Goal: Information Seeking & Learning: Find specific fact

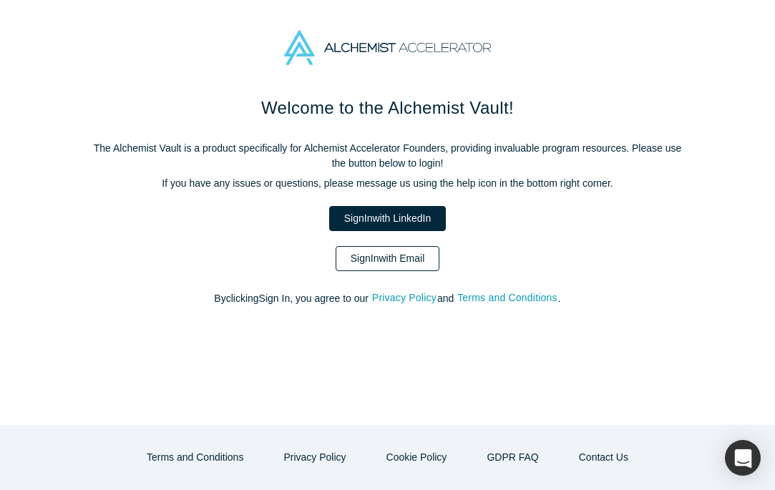
click at [374, 267] on link "Sign In with Email" at bounding box center [388, 258] width 105 height 25
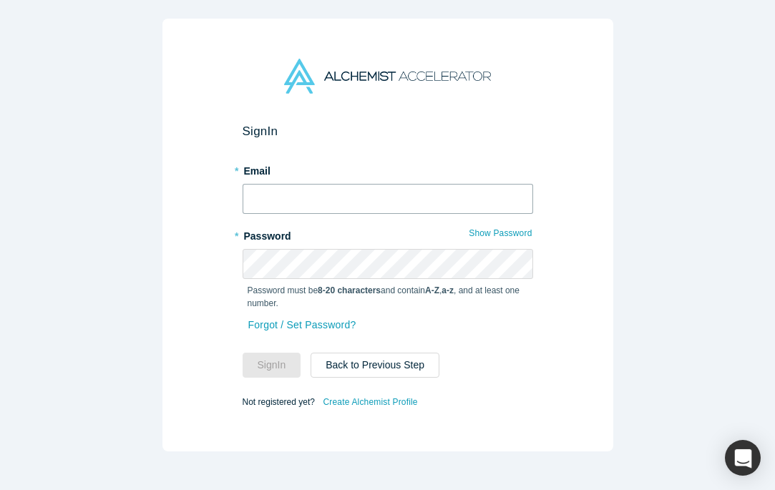
click at [299, 206] on input "text" at bounding box center [388, 199] width 291 height 30
type input "[PERSON_NAME][EMAIL_ADDRESS][DOMAIN_NAME]"
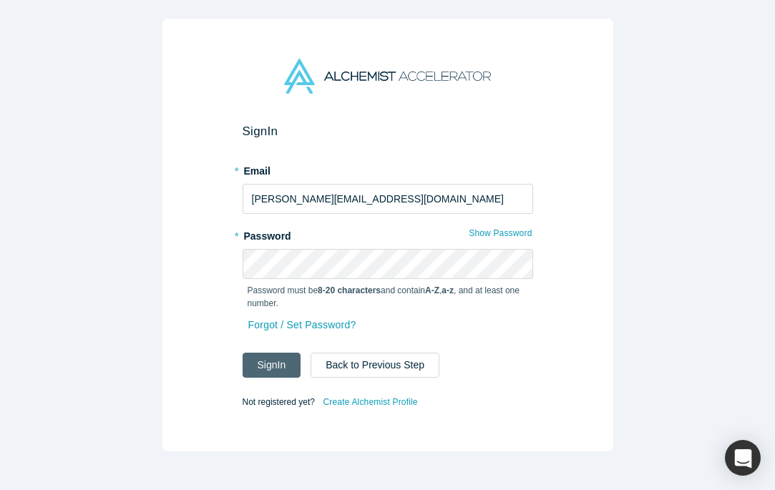
click at [261, 372] on button "Sign In" at bounding box center [272, 365] width 59 height 25
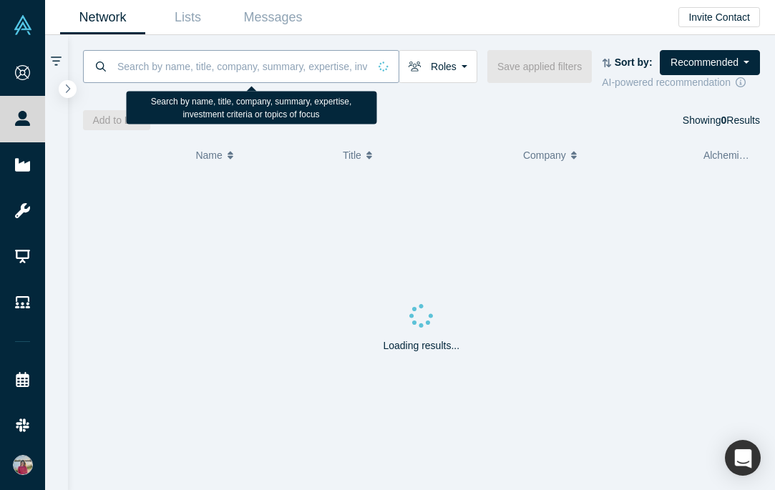
click at [198, 77] on input at bounding box center [242, 66] width 253 height 34
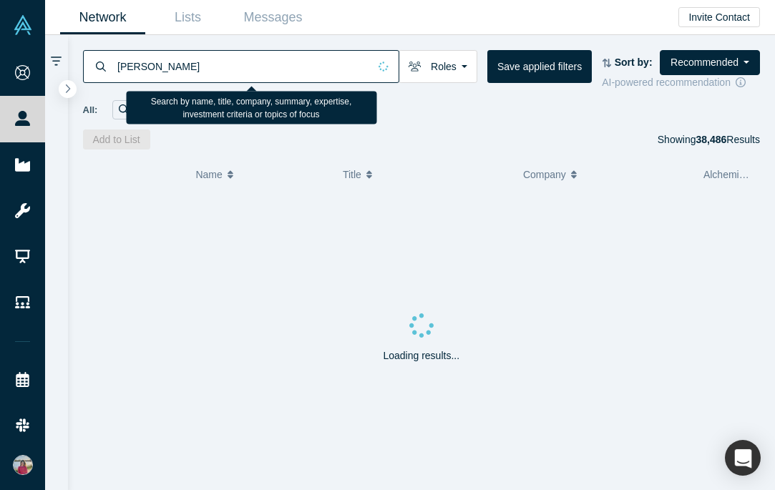
type input "[PERSON_NAME]"
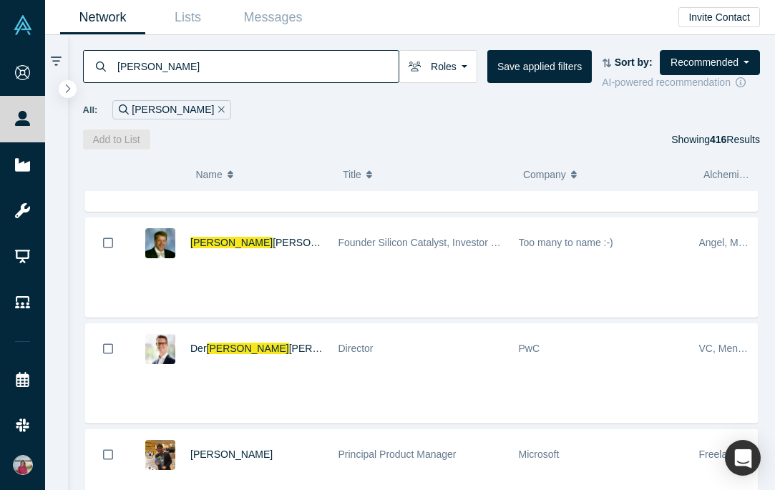
scroll to position [501, 0]
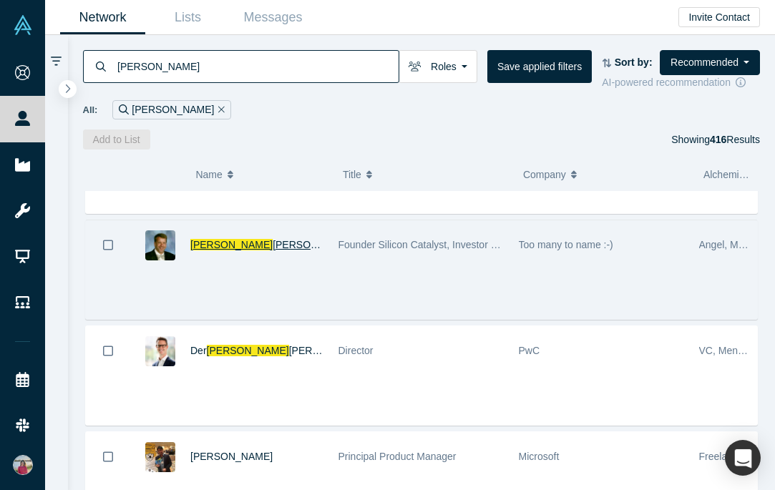
click at [273, 244] on span "[PERSON_NAME]" at bounding box center [314, 244] width 82 height 11
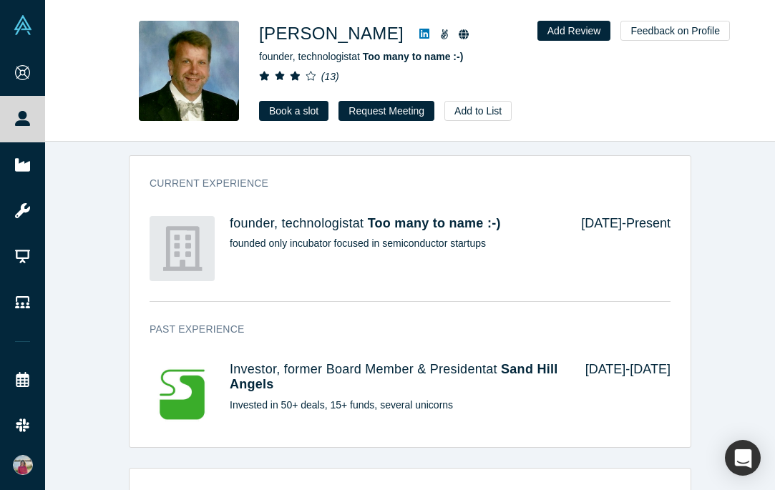
scroll to position [1027, 0]
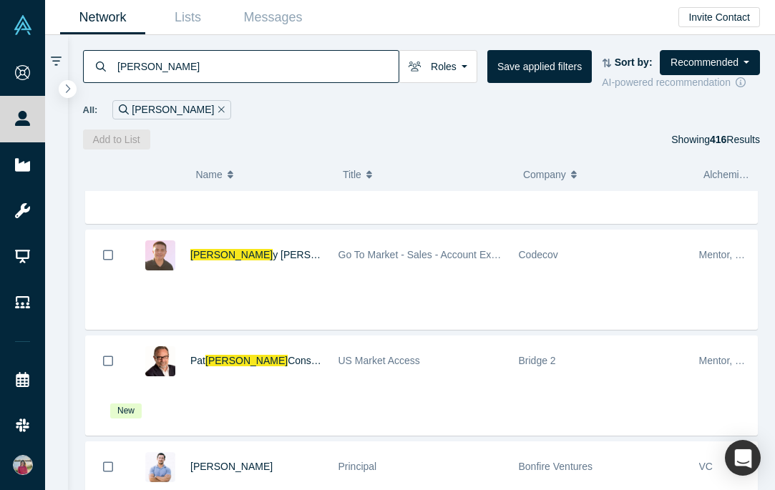
scroll to position [1128, 0]
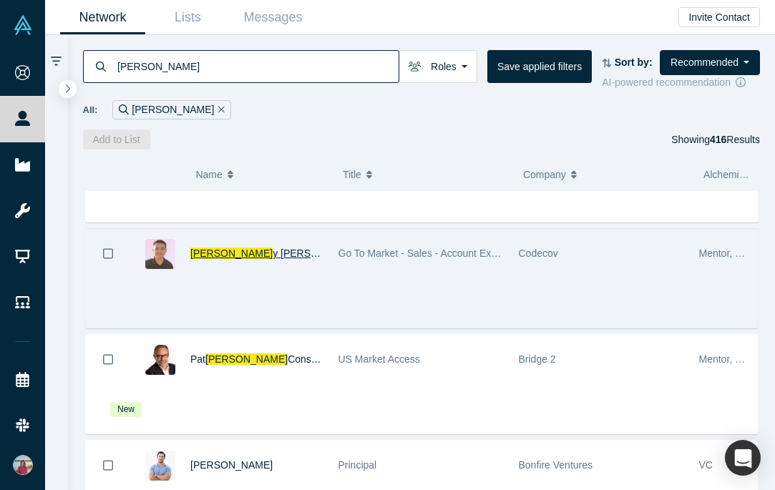
click at [273, 251] on span "y [PERSON_NAME]" at bounding box center [318, 253] width 90 height 11
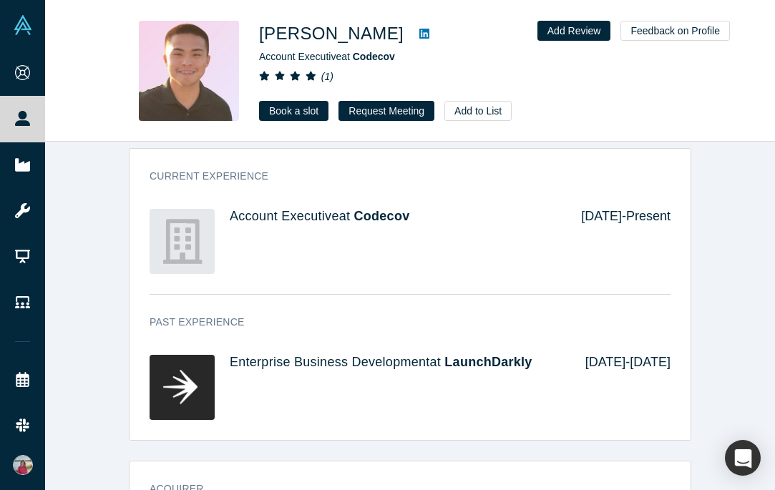
scroll to position [467, 0]
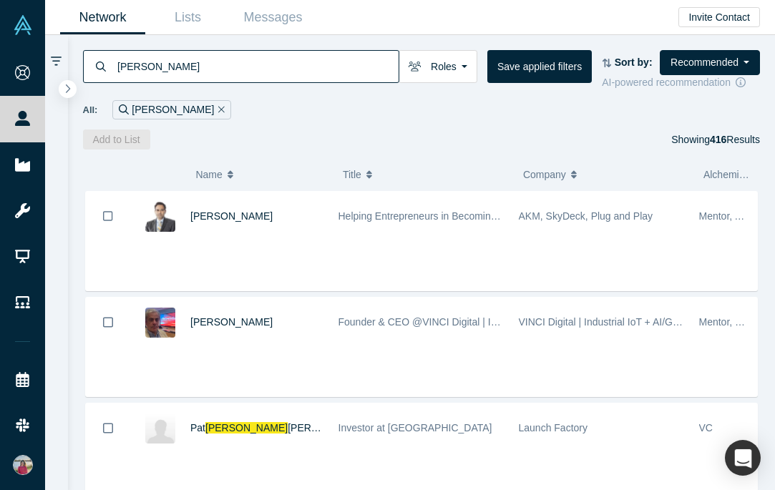
click at [170, 69] on input "[PERSON_NAME]" at bounding box center [257, 66] width 283 height 34
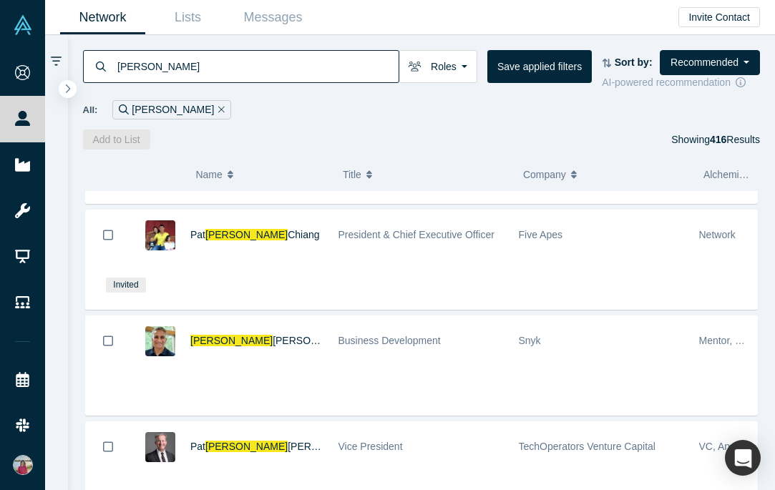
scroll to position [1581, 0]
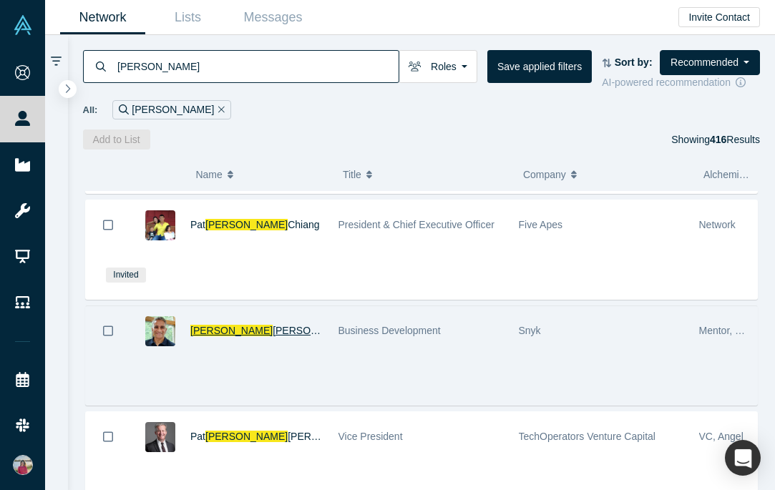
click at [273, 329] on span "[PERSON_NAME]" at bounding box center [314, 330] width 82 height 11
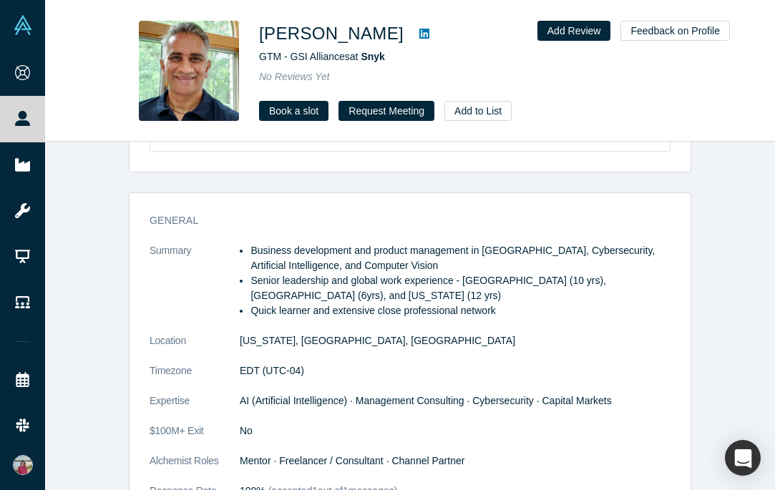
scroll to position [624, 0]
